Goal: Information Seeking & Learning: Check status

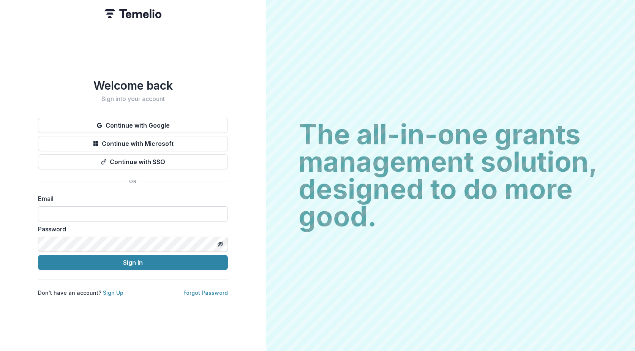
click at [96, 209] on input at bounding box center [133, 213] width 190 height 15
type input "**********"
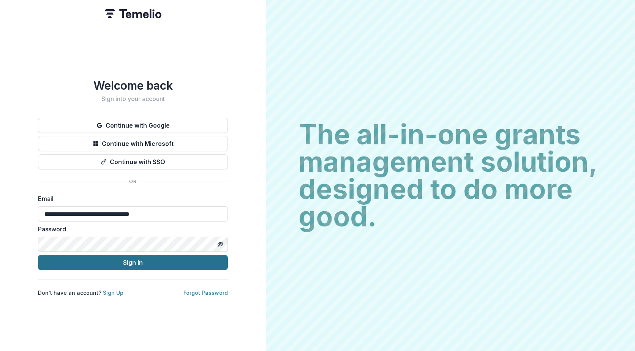
click at [149, 258] on button "Sign In" at bounding box center [133, 262] width 190 height 15
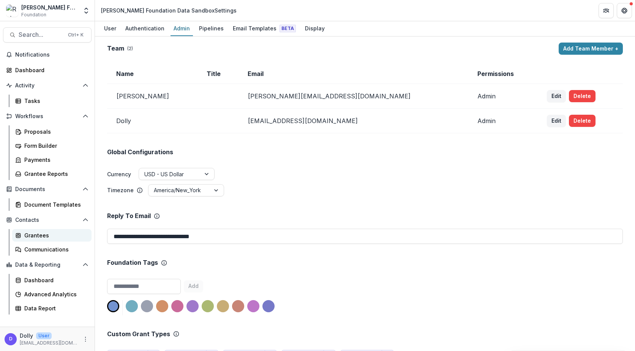
click at [33, 234] on div "Grantees" at bounding box center [54, 235] width 61 height 8
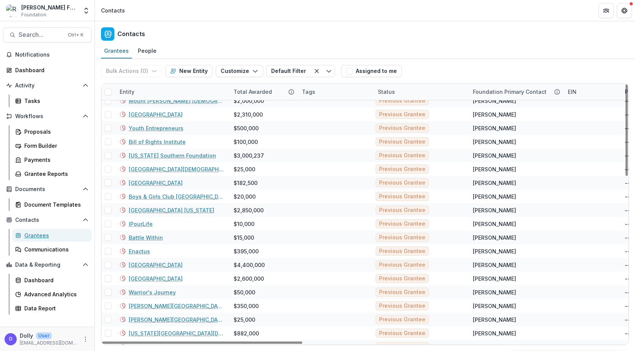
scroll to position [201, 0]
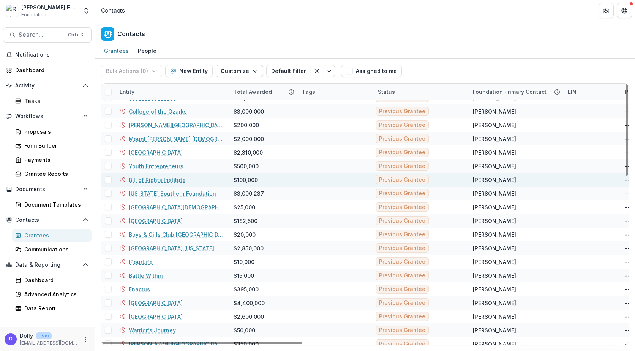
click at [165, 180] on link "Bill of Rights Institute" at bounding box center [157, 180] width 57 height 8
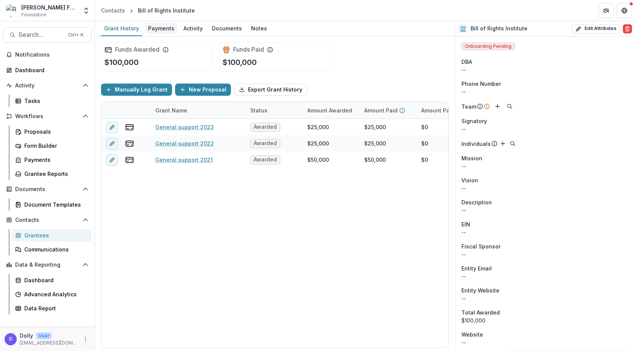
click at [160, 28] on div "Payments" at bounding box center [161, 28] width 32 height 11
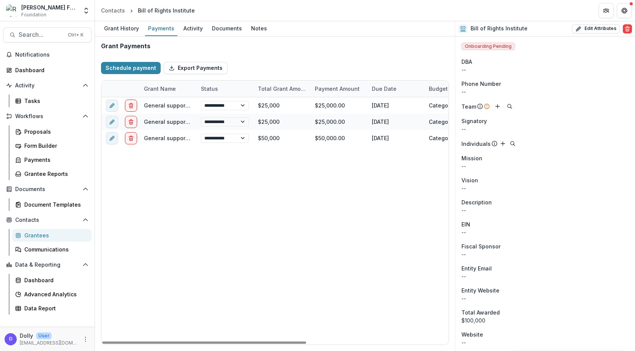
click at [38, 234] on div "Grantees" at bounding box center [54, 235] width 61 height 8
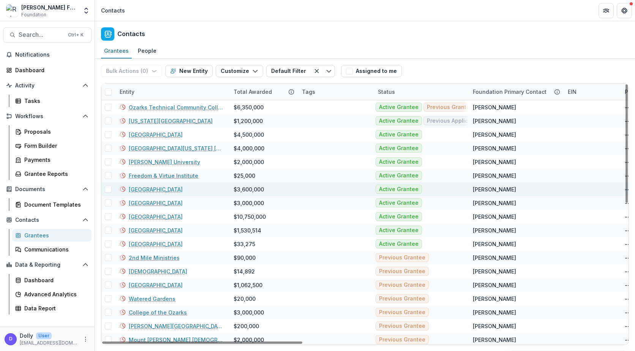
scroll to position [190, 0]
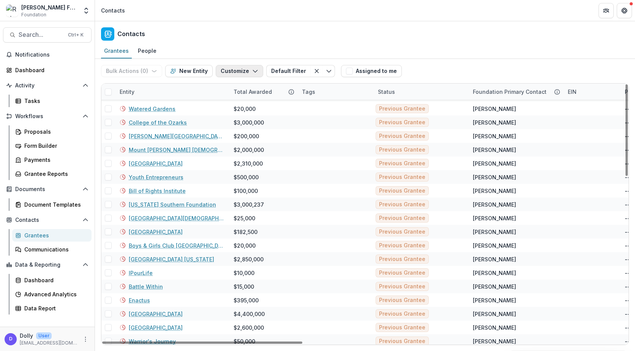
click at [254, 72] on icon "button" at bounding box center [255, 71] width 6 height 6
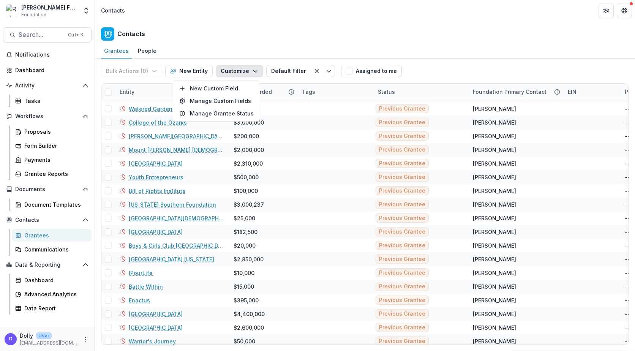
click at [254, 72] on icon "button" at bounding box center [255, 71] width 6 height 6
click at [327, 71] on polyline "Toggle menu" at bounding box center [329, 71] width 4 height 2
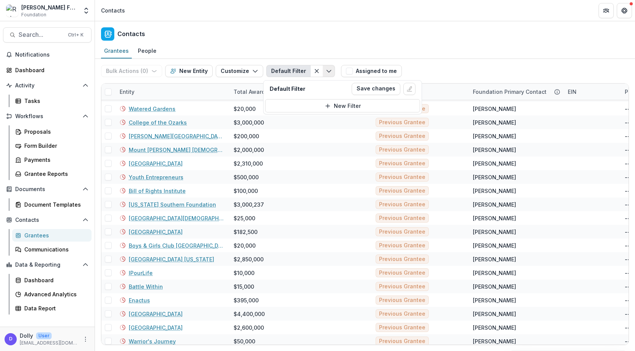
click at [326, 71] on icon "Toggle menu" at bounding box center [329, 71] width 6 height 6
click at [314, 71] on icon "Clear filter" at bounding box center [317, 71] width 6 height 6
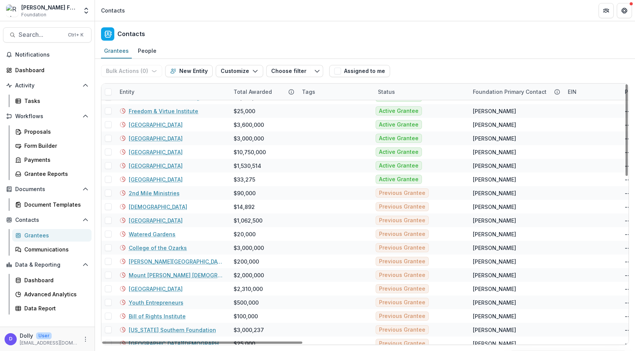
scroll to position [152, 0]
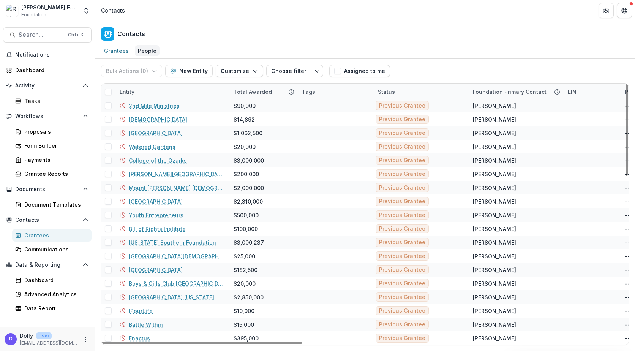
click at [151, 49] on div "People" at bounding box center [147, 50] width 25 height 11
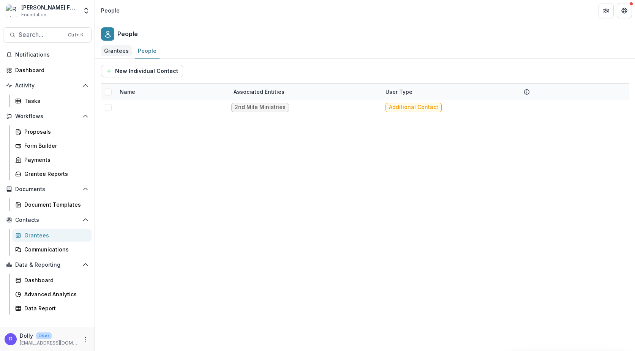
click at [116, 52] on div "Grantees" at bounding box center [116, 50] width 31 height 11
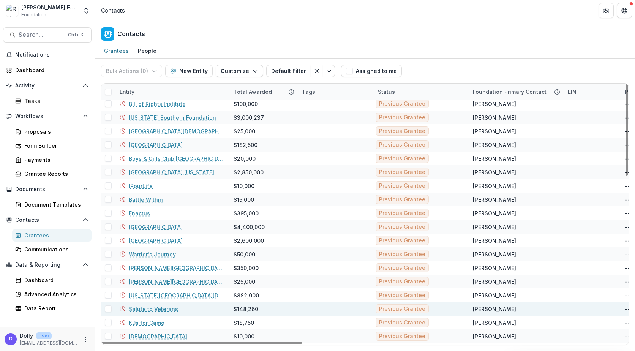
scroll to position [239, 0]
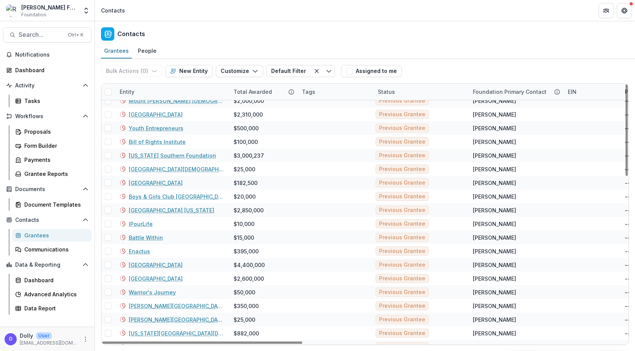
click at [110, 93] on span at bounding box center [108, 92] width 7 height 7
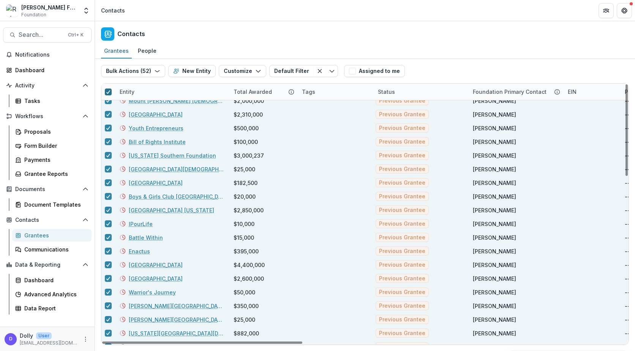
click at [110, 93] on icon at bounding box center [108, 92] width 5 height 4
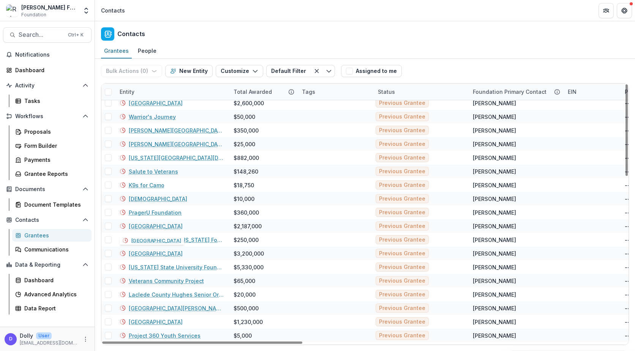
scroll to position [418, 0]
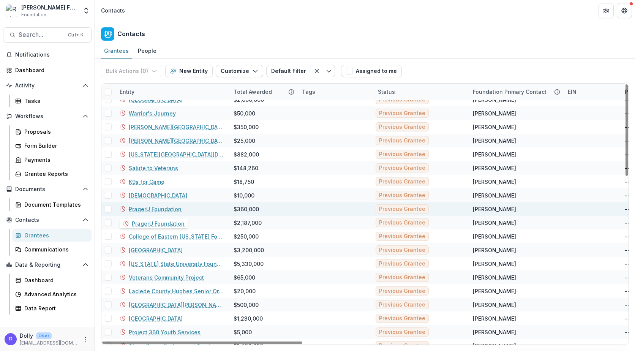
click at [149, 209] on link "PragerU Foundation" at bounding box center [155, 209] width 53 height 8
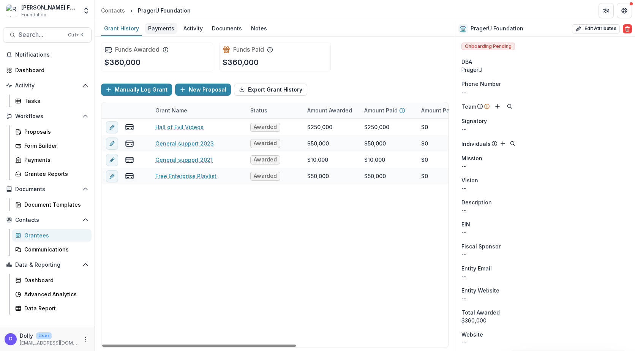
click at [153, 25] on div "Payments" at bounding box center [161, 28] width 32 height 11
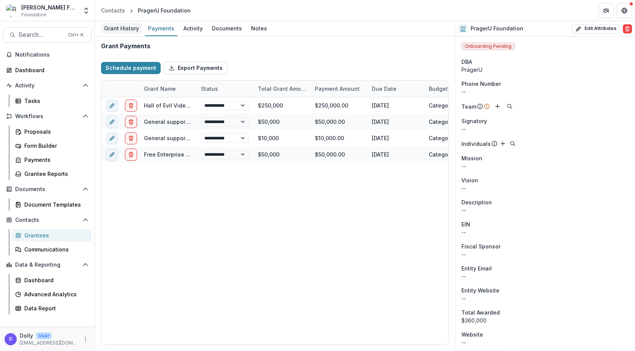
click at [121, 29] on div "Grant History" at bounding box center [121, 28] width 41 height 11
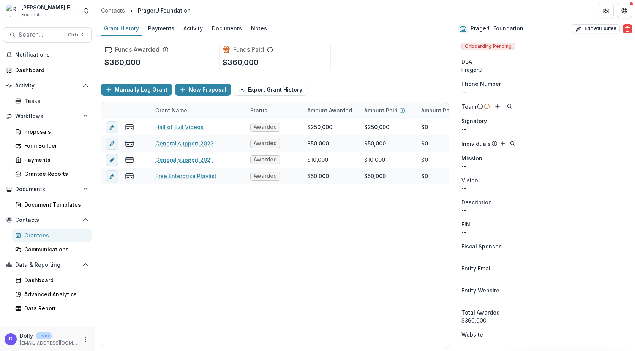
click at [27, 234] on div "Grantees" at bounding box center [54, 235] width 61 height 8
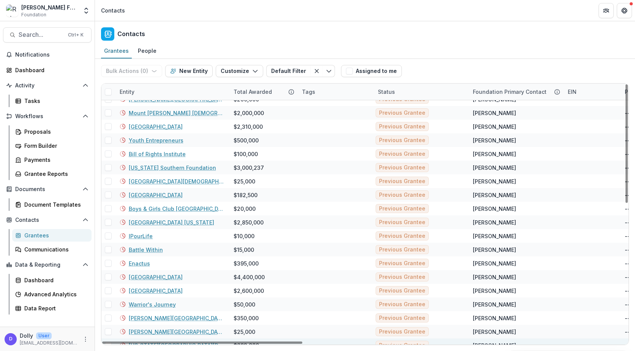
scroll to position [189, 0]
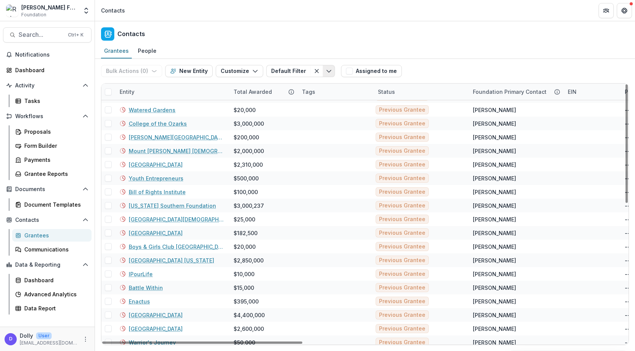
click at [326, 71] on icon "Toggle menu" at bounding box center [329, 71] width 6 height 6
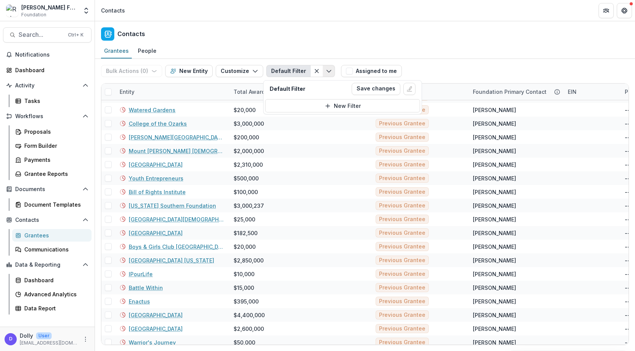
click at [326, 71] on icon "Toggle menu" at bounding box center [329, 71] width 6 height 6
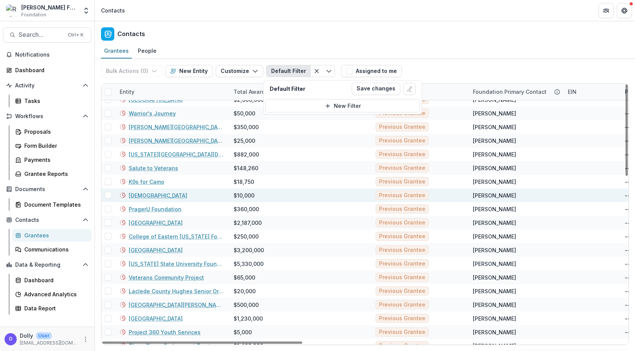
scroll to position [456, 0]
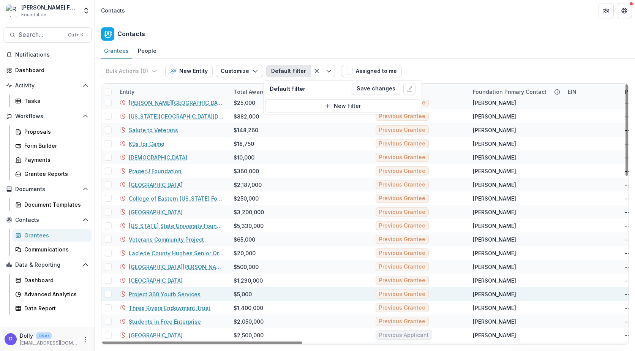
click at [167, 292] on link "Project 360 Youth Services" at bounding box center [165, 294] width 72 height 8
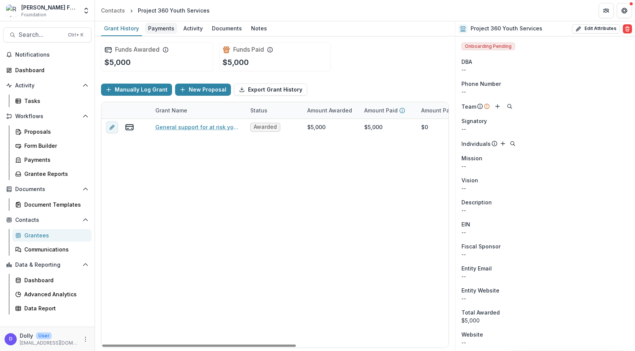
click at [161, 29] on div "Payments" at bounding box center [161, 28] width 32 height 11
